Goal: Task Accomplishment & Management: Complete application form

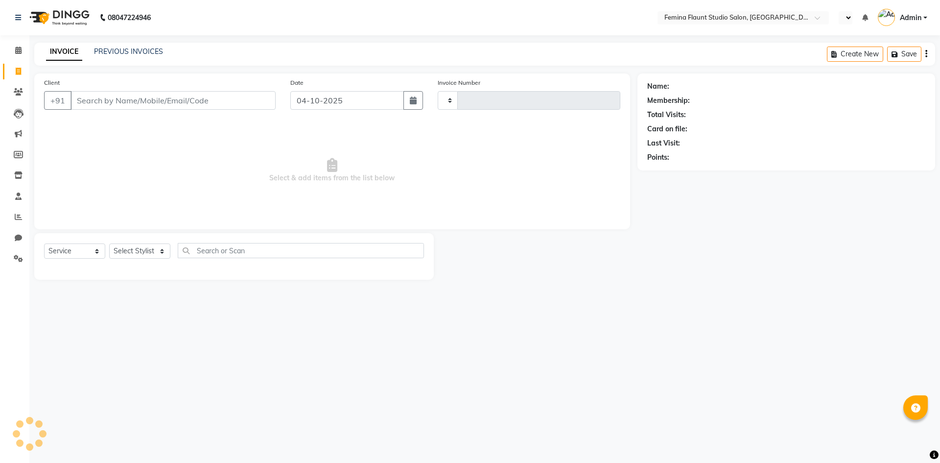
select select "service"
type input "0681"
select select "en"
select select "8333"
click at [108, 98] on input "Client" at bounding box center [172, 100] width 205 height 19
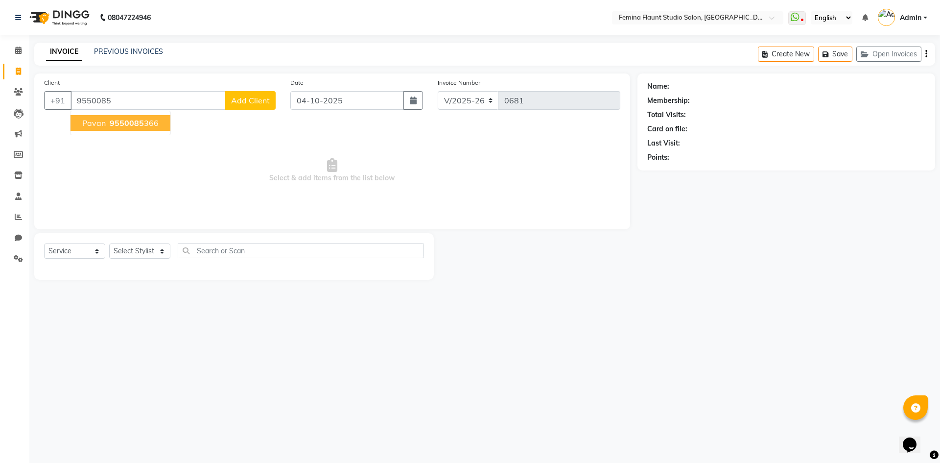
click at [109, 119] on button "[PERSON_NAME] 9550085 366" at bounding box center [120, 123] width 100 height 16
type input "9550085366"
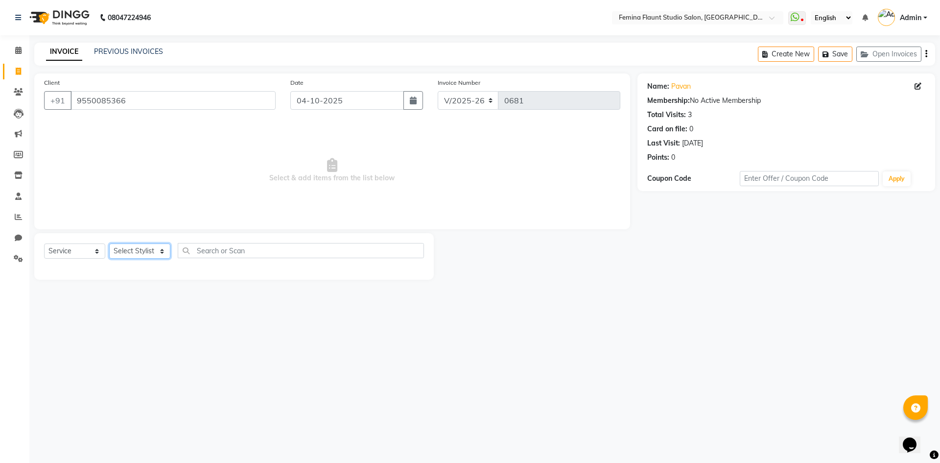
click at [161, 252] on select "Select Stylist Admin Durga [PERSON_NAME] [PERSON_NAME] Sri [PERSON_NAME] [PERSO…" at bounding box center [139, 250] width 61 height 15
select select "80610"
click at [109, 243] on select "Select Stylist Admin Durga [PERSON_NAME] [PERSON_NAME] Sri [PERSON_NAME] [PERSO…" at bounding box center [139, 250] width 61 height 15
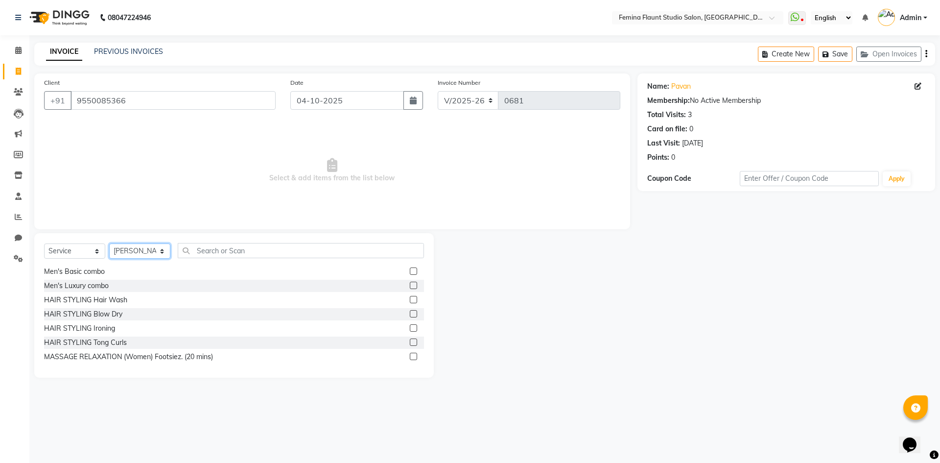
scroll to position [245, 0]
click at [410, 309] on label at bounding box center [413, 310] width 7 height 7
click at [410, 309] on input "checkbox" at bounding box center [413, 311] width 6 height 6
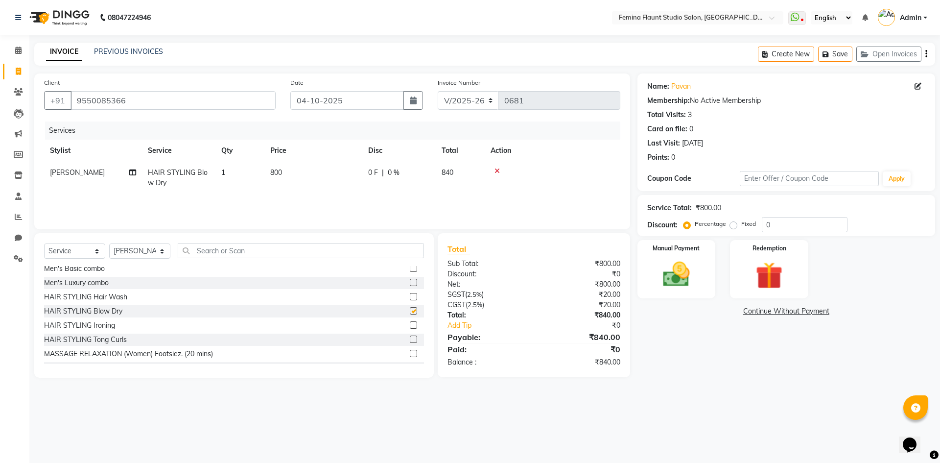
checkbox input "false"
click at [161, 252] on select "Select Stylist Admin Durga [PERSON_NAME] [PERSON_NAME] Sri [PERSON_NAME] [PERSO…" at bounding box center [139, 250] width 61 height 15
select select "80612"
click at [109, 243] on select "Select Stylist Admin Durga [PERSON_NAME] [PERSON_NAME] Sri [PERSON_NAME] [PERSO…" at bounding box center [139, 250] width 61 height 15
click at [211, 252] on input "text" at bounding box center [301, 250] width 246 height 15
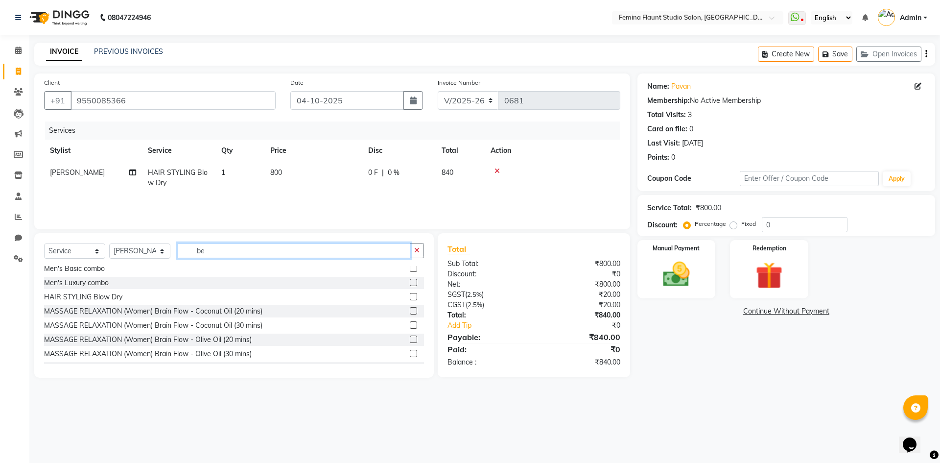
scroll to position [0, 0]
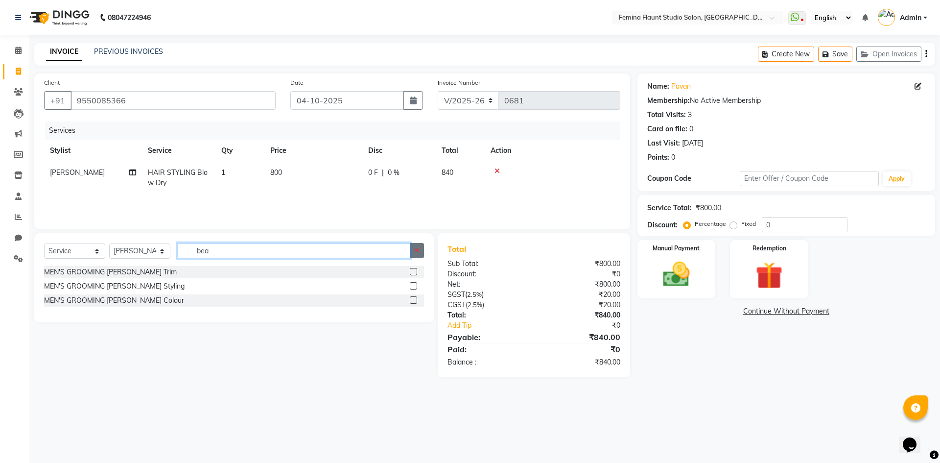
type input "bea"
click at [417, 272] on label at bounding box center [413, 271] width 7 height 7
click at [416, 272] on input "checkbox" at bounding box center [413, 272] width 6 height 6
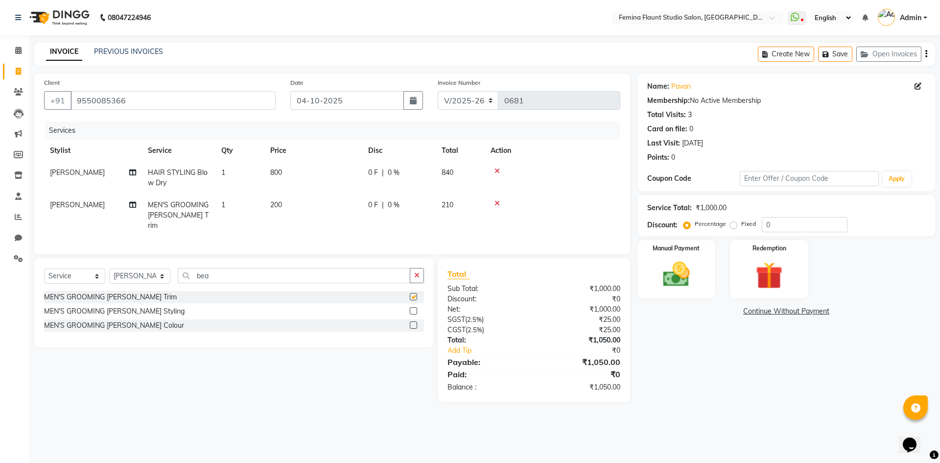
checkbox input "false"
click at [342, 276] on input "bea" at bounding box center [294, 275] width 233 height 15
type input "b"
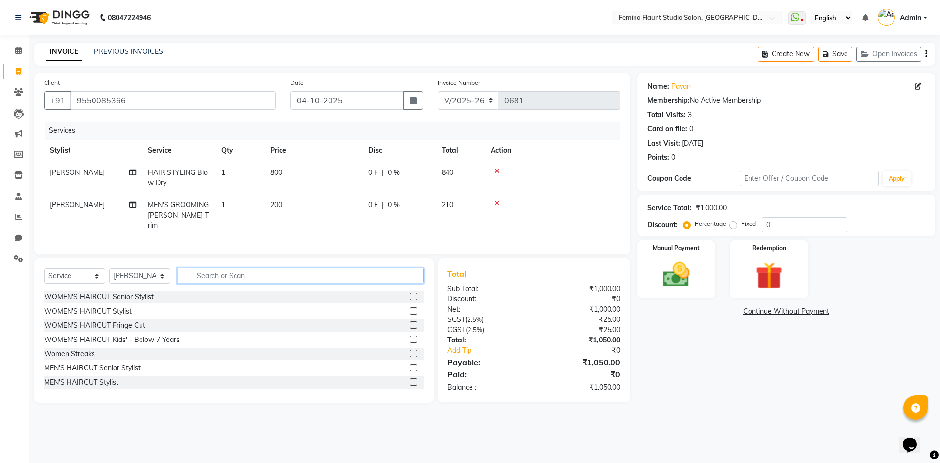
type input "e"
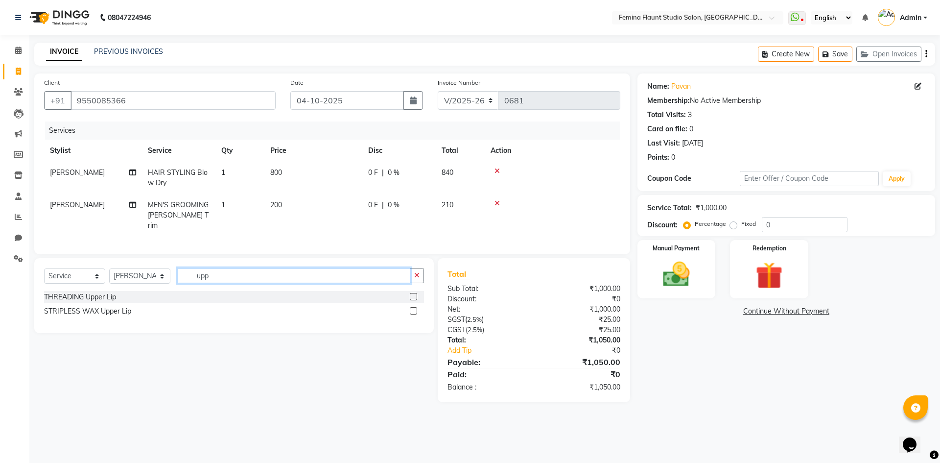
type input "upp"
click at [417, 291] on div at bounding box center [417, 297] width 14 height 12
click at [416, 293] on label at bounding box center [413, 296] width 7 height 7
click at [416, 294] on input "checkbox" at bounding box center [413, 297] width 6 height 6
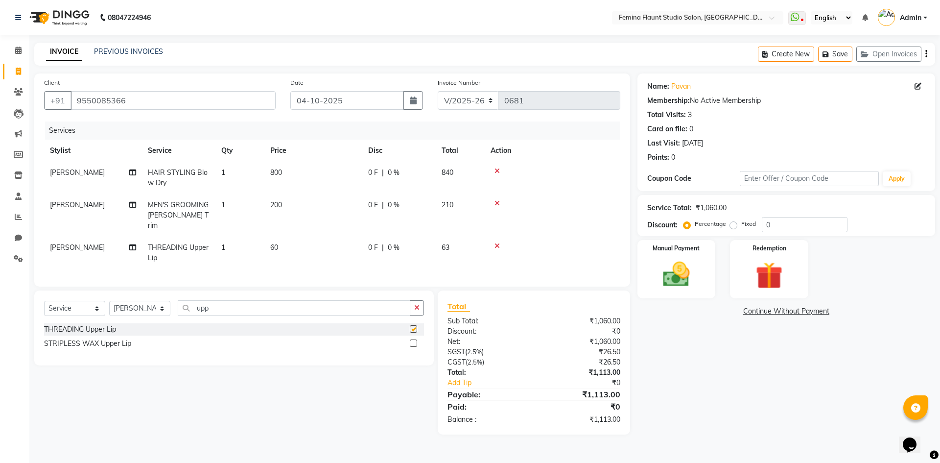
checkbox input "false"
click at [82, 243] on span "[PERSON_NAME]" at bounding box center [77, 247] width 55 height 9
select select "80612"
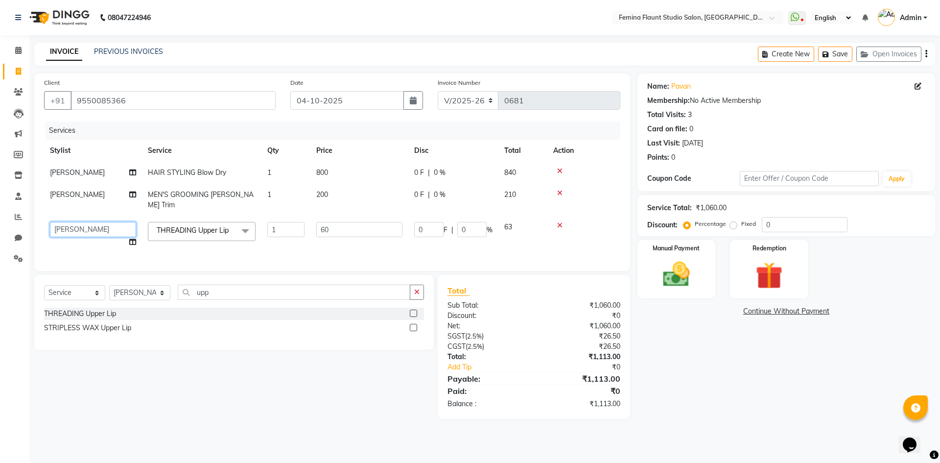
click at [119, 222] on select "Admin Durga [PERSON_NAME] [PERSON_NAME] Sri [PERSON_NAME] [PERSON_NAME] [PERSON…" at bounding box center [93, 229] width 86 height 15
select select "91625"
drag, startPoint x: 354, startPoint y: 217, endPoint x: 349, endPoint y: 230, distance: 13.4
click at [354, 222] on input "60" at bounding box center [359, 229] width 86 height 15
click at [336, 388] on div "Select Service Product Membership Package Voucher Prepaid Gift Card Select Styl…" at bounding box center [230, 347] width 407 height 144
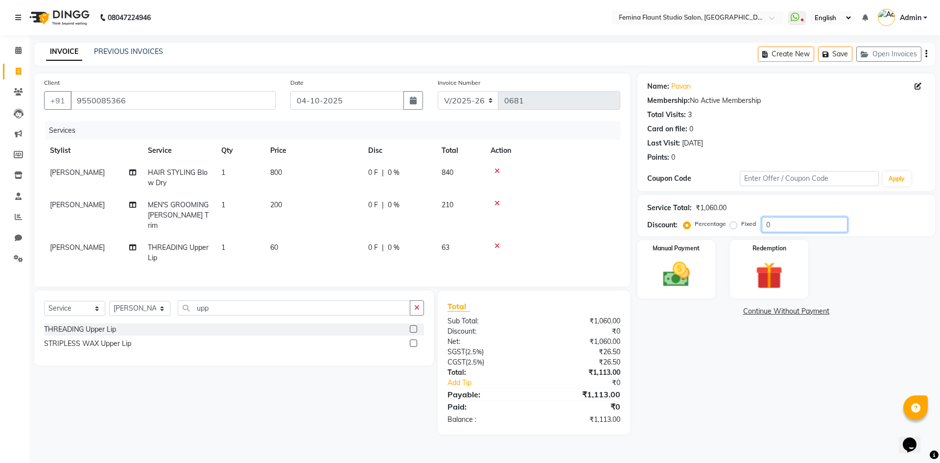
click at [773, 223] on input "0" at bounding box center [805, 224] width 86 height 15
click at [741, 226] on label "Fixed" at bounding box center [748, 223] width 15 height 9
click at [736, 226] on input "Fixed" at bounding box center [735, 223] width 7 height 7
radio input "true"
drag, startPoint x: 768, startPoint y: 217, endPoint x: 773, endPoint y: 218, distance: 5.5
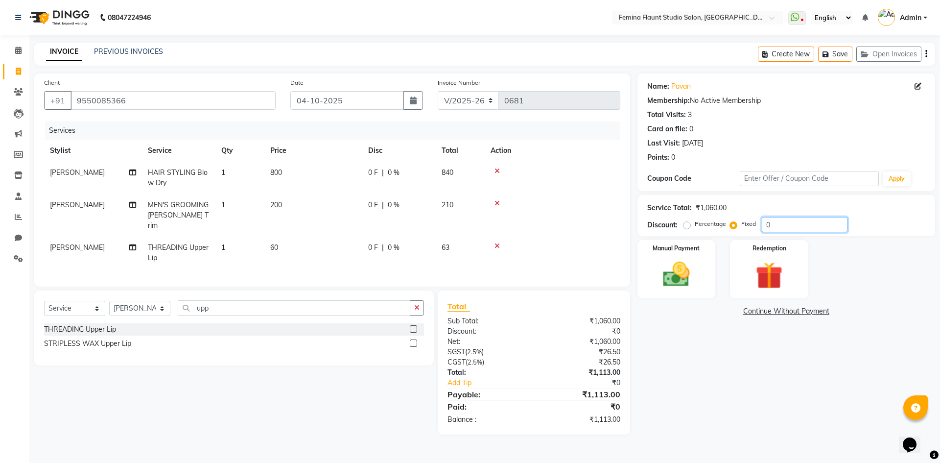
click at [774, 218] on input "0" at bounding box center [805, 224] width 86 height 15
type input "10"
click at [677, 262] on img at bounding box center [676, 274] width 46 height 32
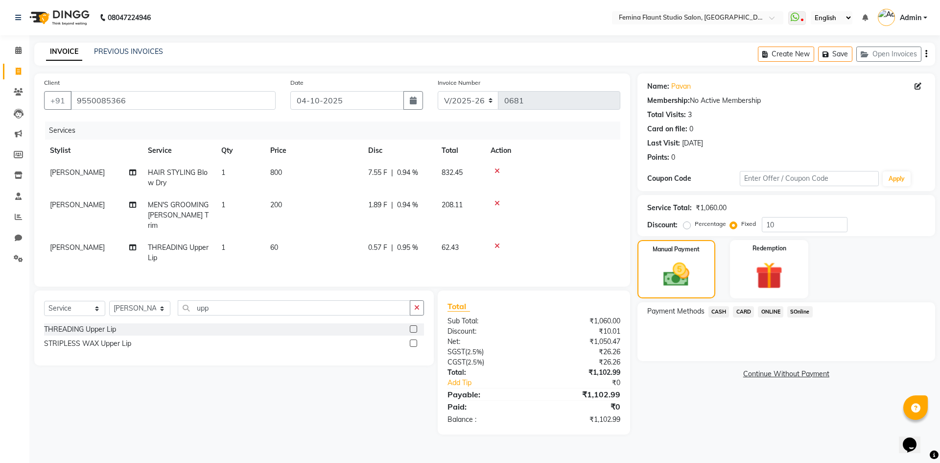
click at [722, 312] on span "CASH" at bounding box center [718, 311] width 21 height 11
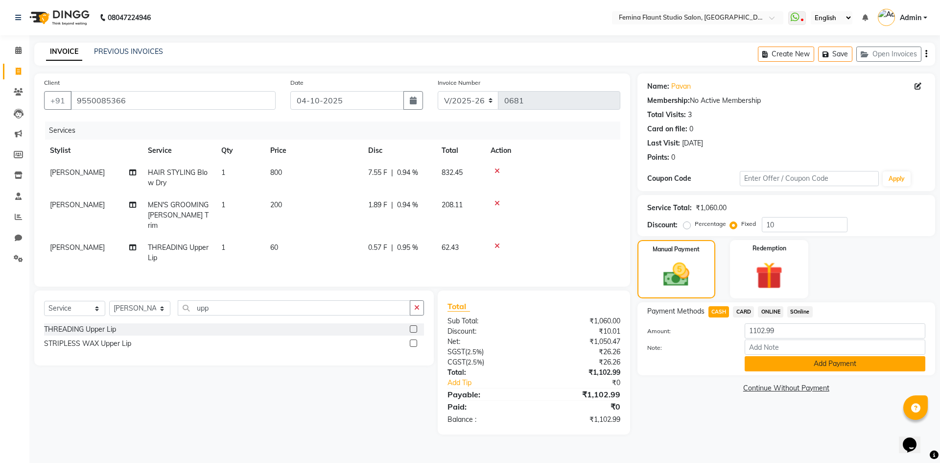
click at [823, 362] on button "Add Payment" at bounding box center [835, 363] width 181 height 15
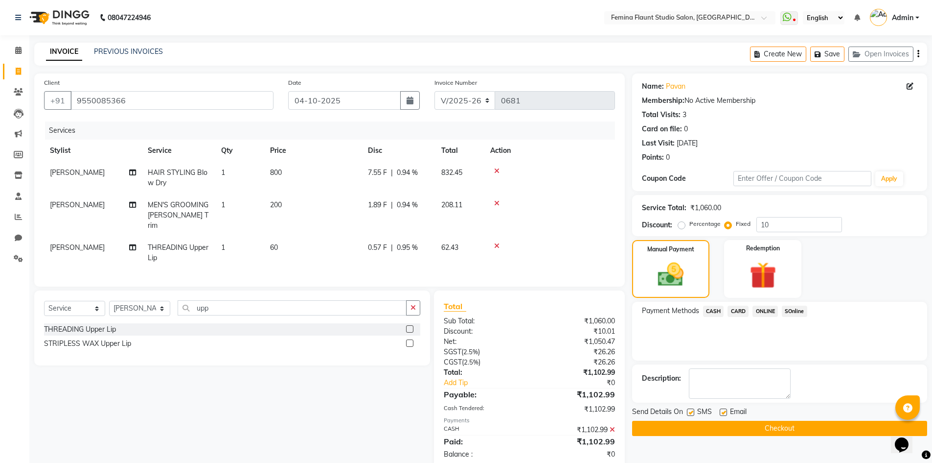
click at [774, 424] on button "Checkout" at bounding box center [779, 427] width 295 height 15
